Goal: Transaction & Acquisition: Obtain resource

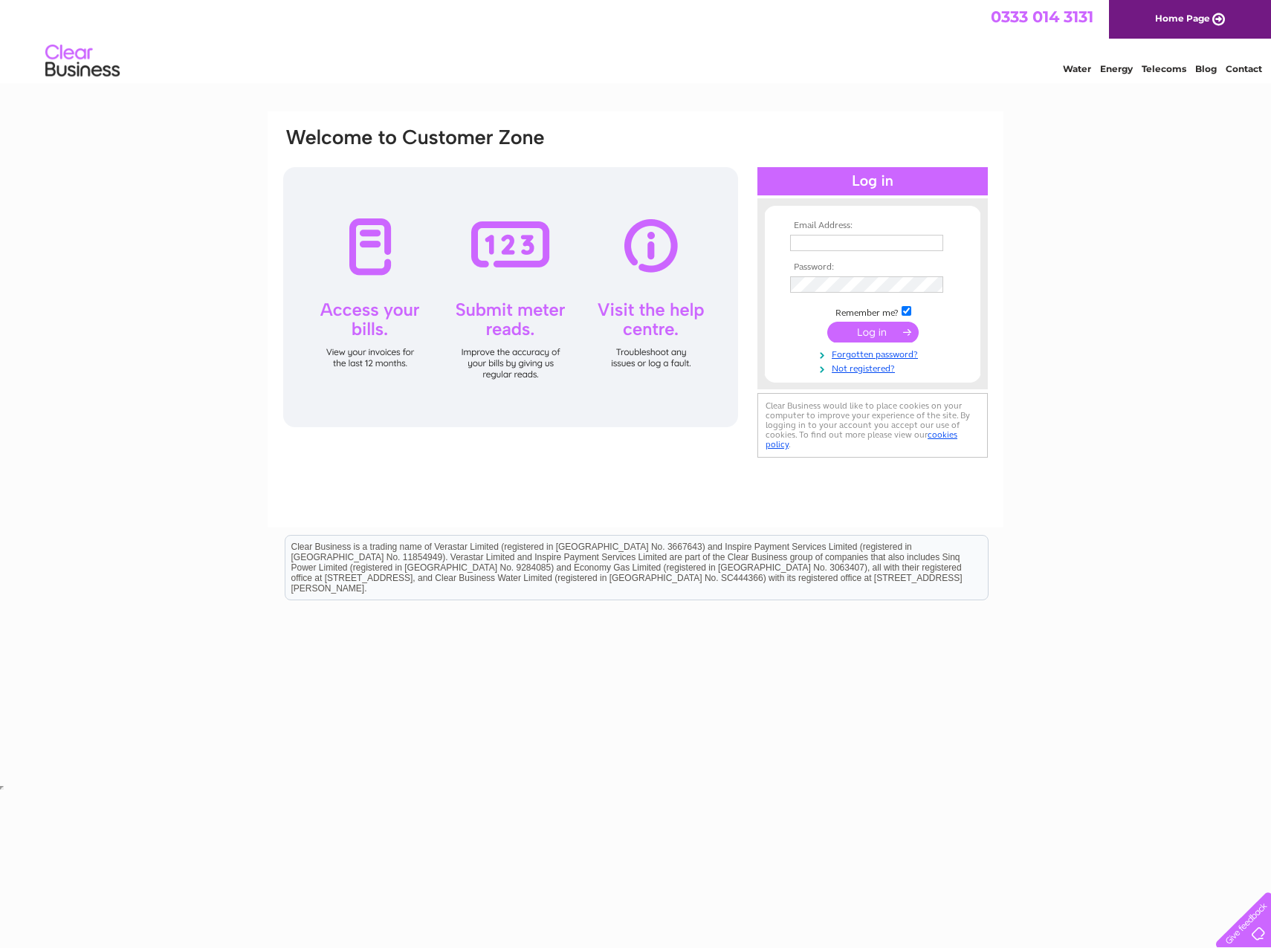
click at [838, 236] on input "text" at bounding box center [866, 243] width 153 height 16
type input "[EMAIL_ADDRESS][DOMAIN_NAME]"
click at [827, 323] on input "submit" at bounding box center [872, 333] width 91 height 21
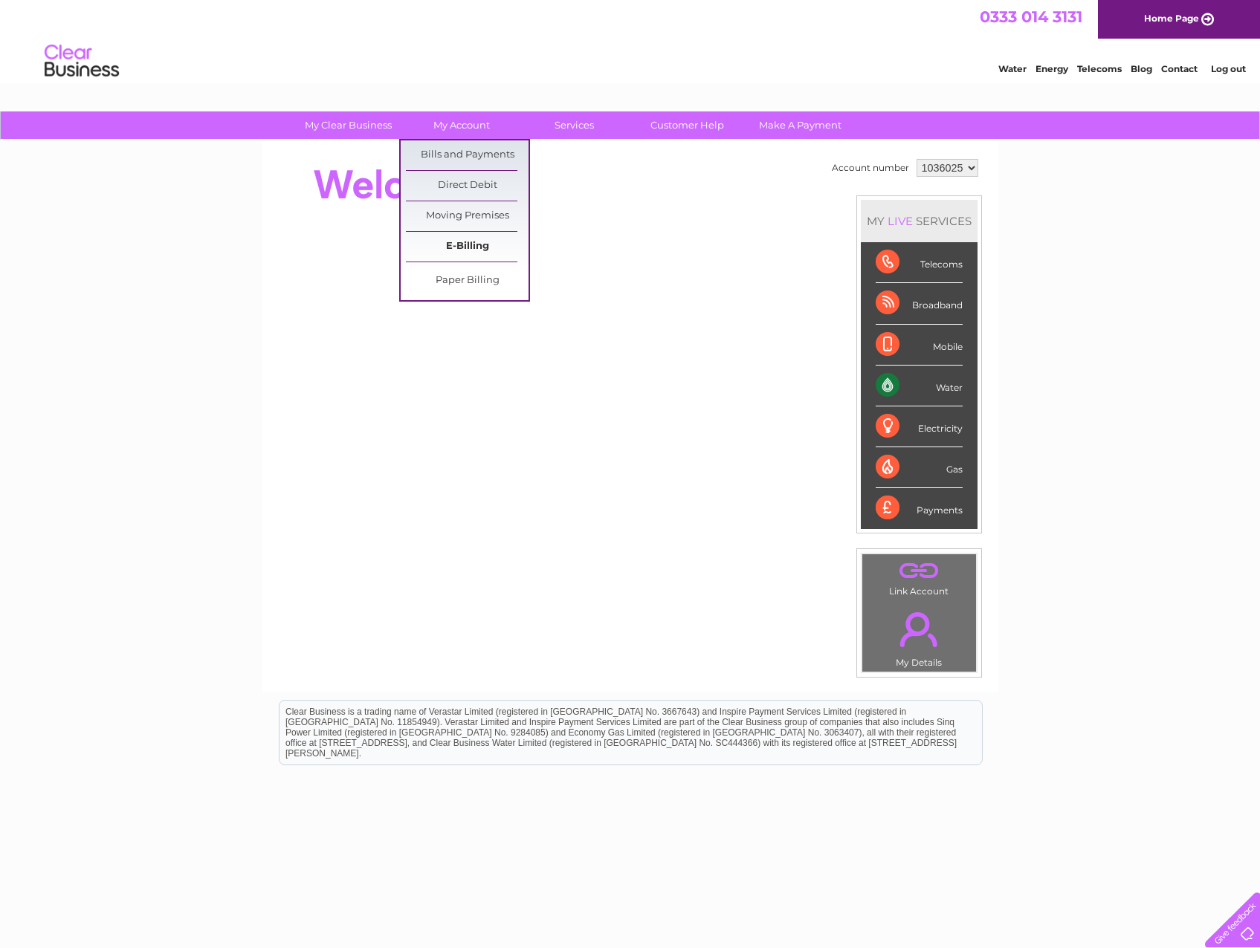
click at [460, 249] on link "E-Billing" at bounding box center [467, 247] width 123 height 30
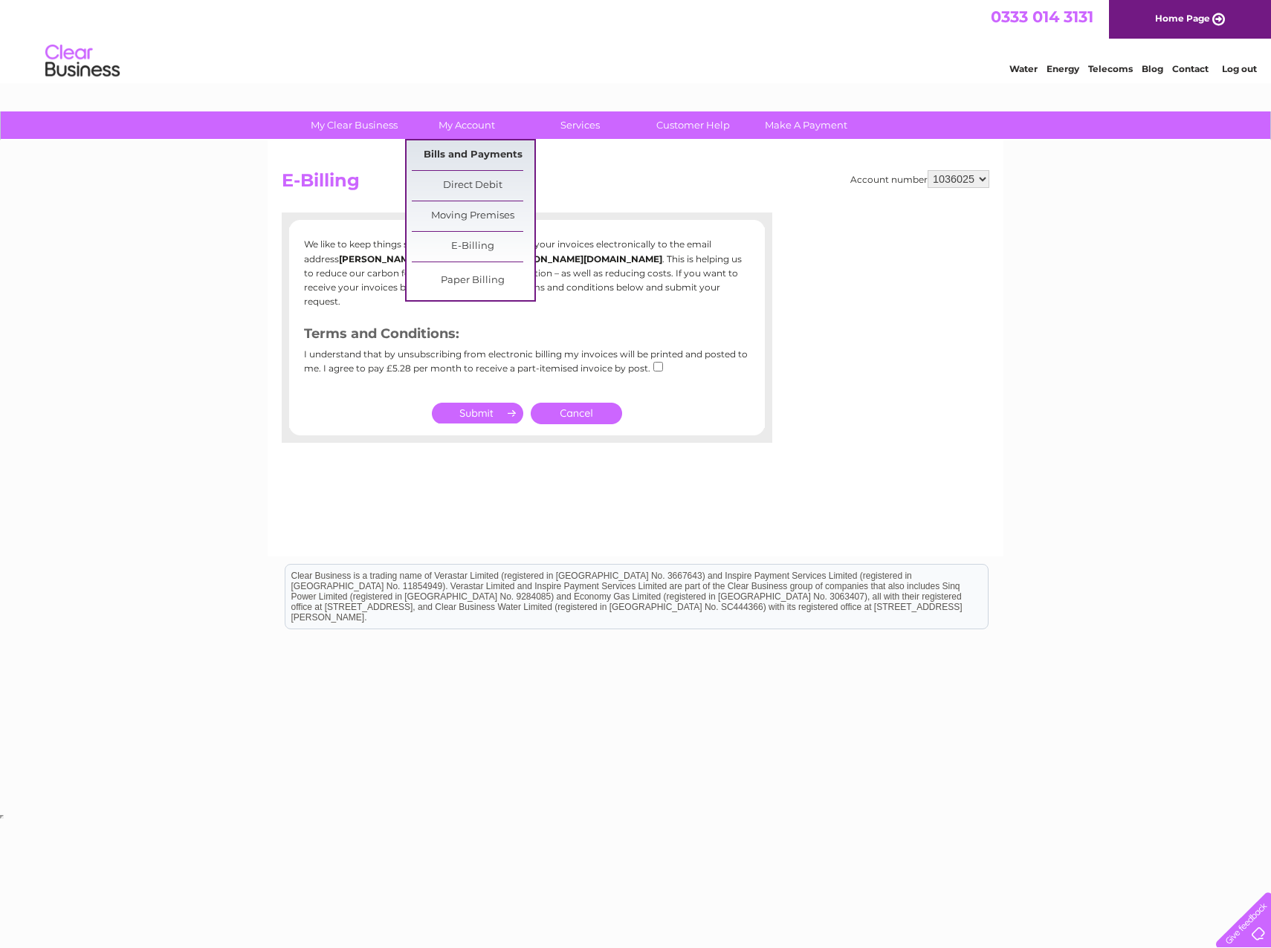
click at [463, 164] on link "Bills and Payments" at bounding box center [473, 155] width 123 height 30
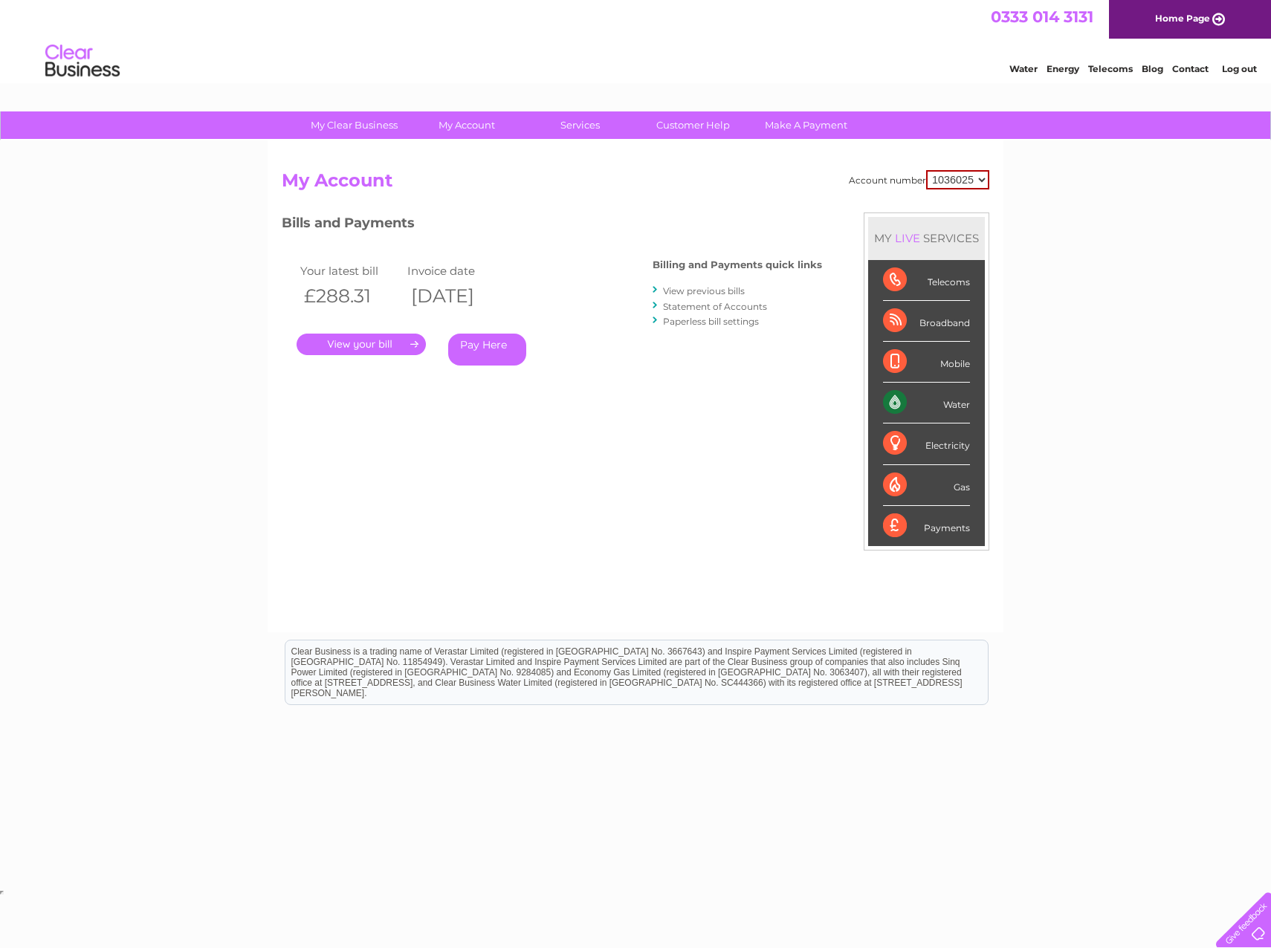
click at [372, 347] on link "." at bounding box center [361, 345] width 129 height 22
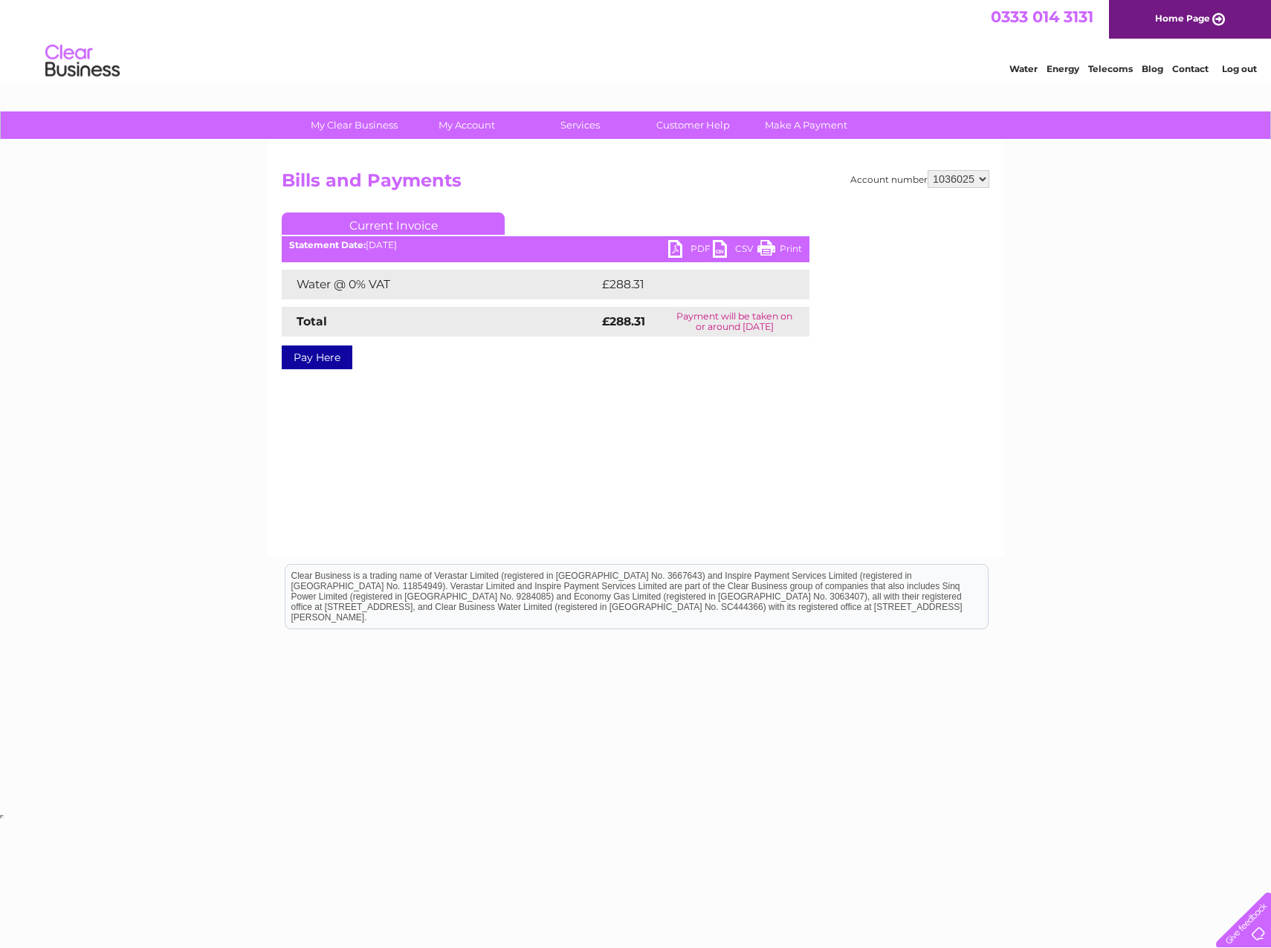
click at [674, 251] on link "PDF" at bounding box center [690, 251] width 45 height 22
click at [1239, 71] on link "Log out" at bounding box center [1239, 68] width 35 height 11
